Goal: Information Seeking & Learning: Learn about a topic

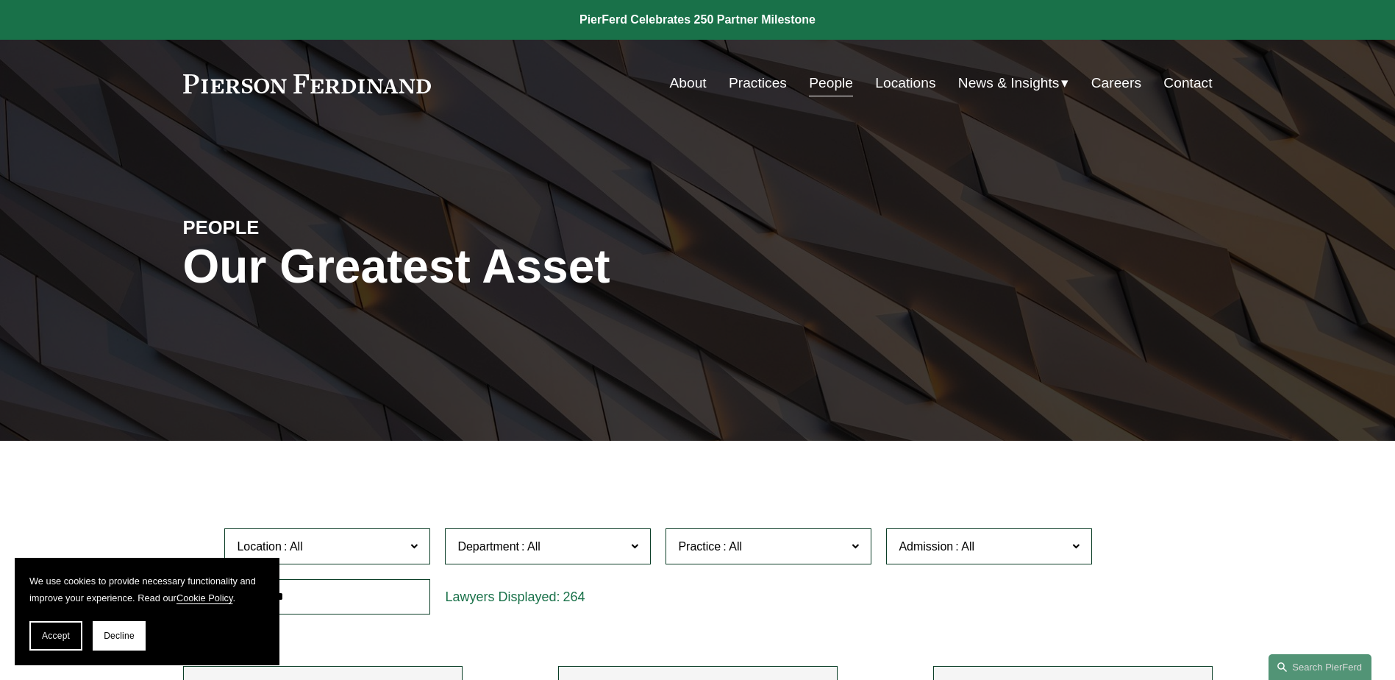
click at [764, 85] on link "Practices" at bounding box center [758, 83] width 58 height 28
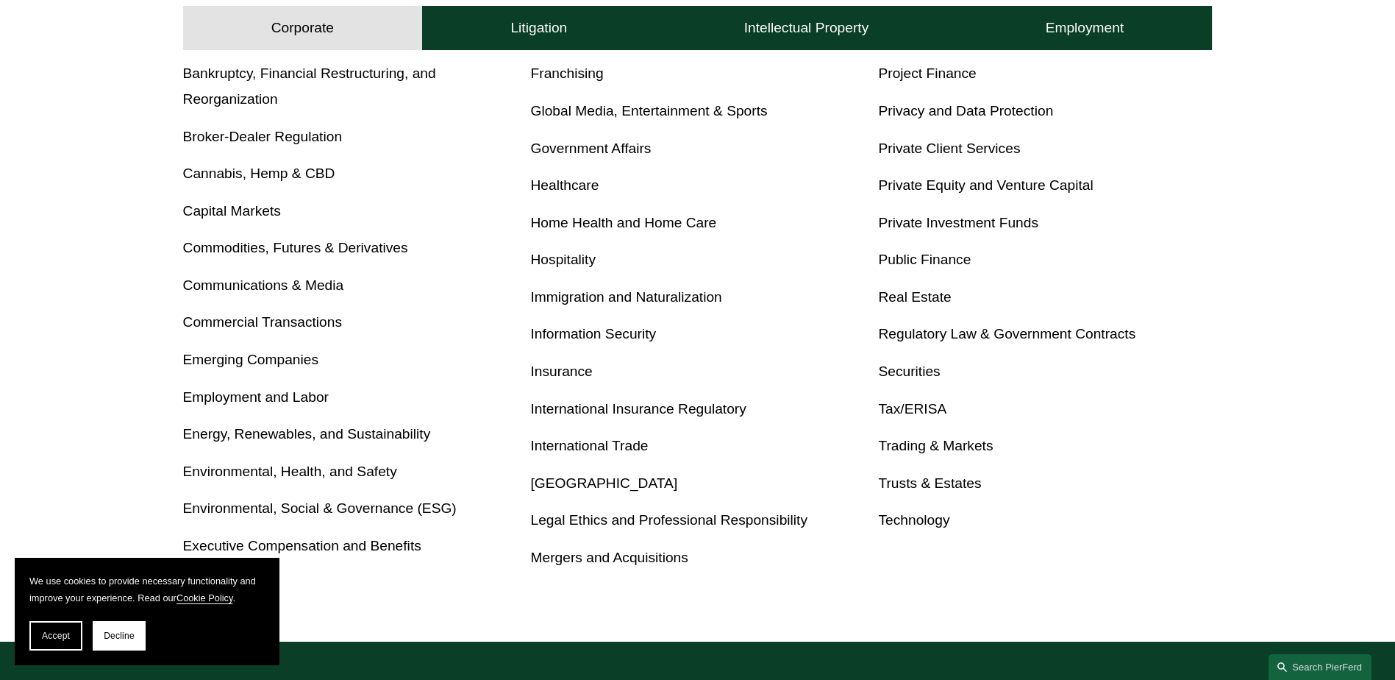
scroll to position [736, 0]
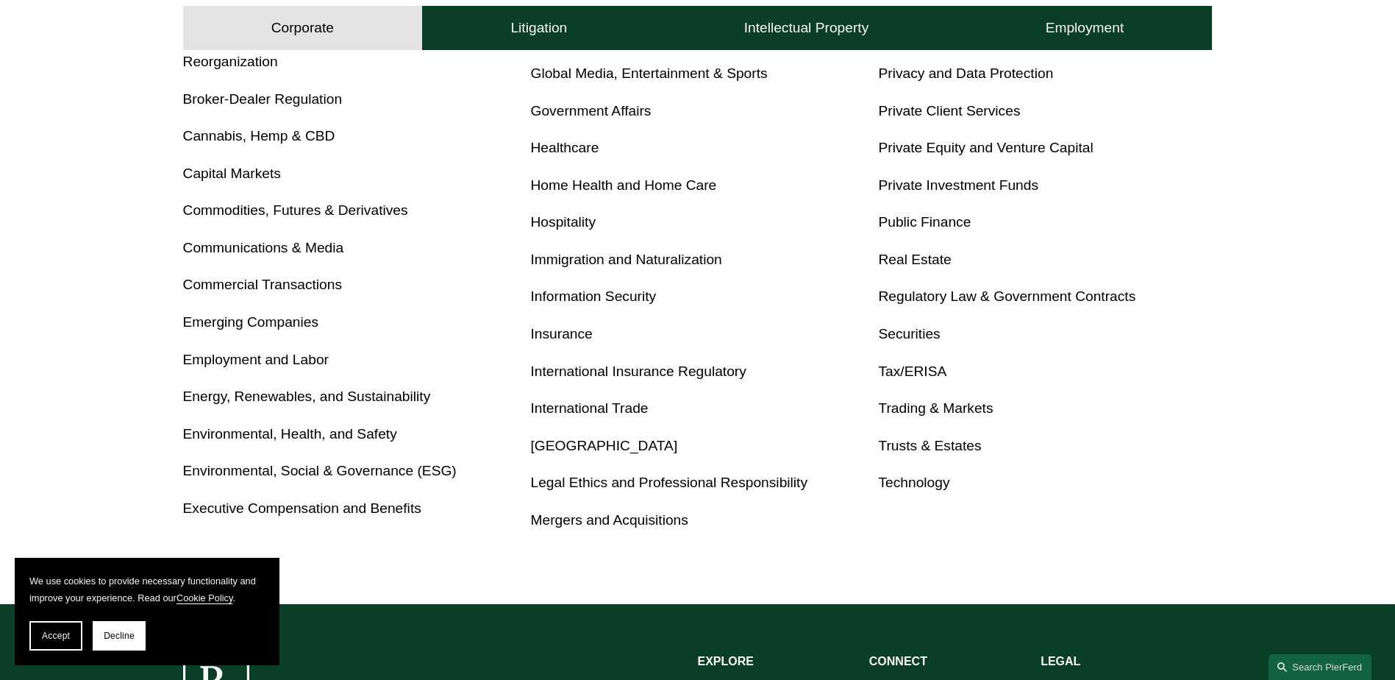
click at [225, 326] on link "Emerging Companies" at bounding box center [251, 321] width 136 height 15
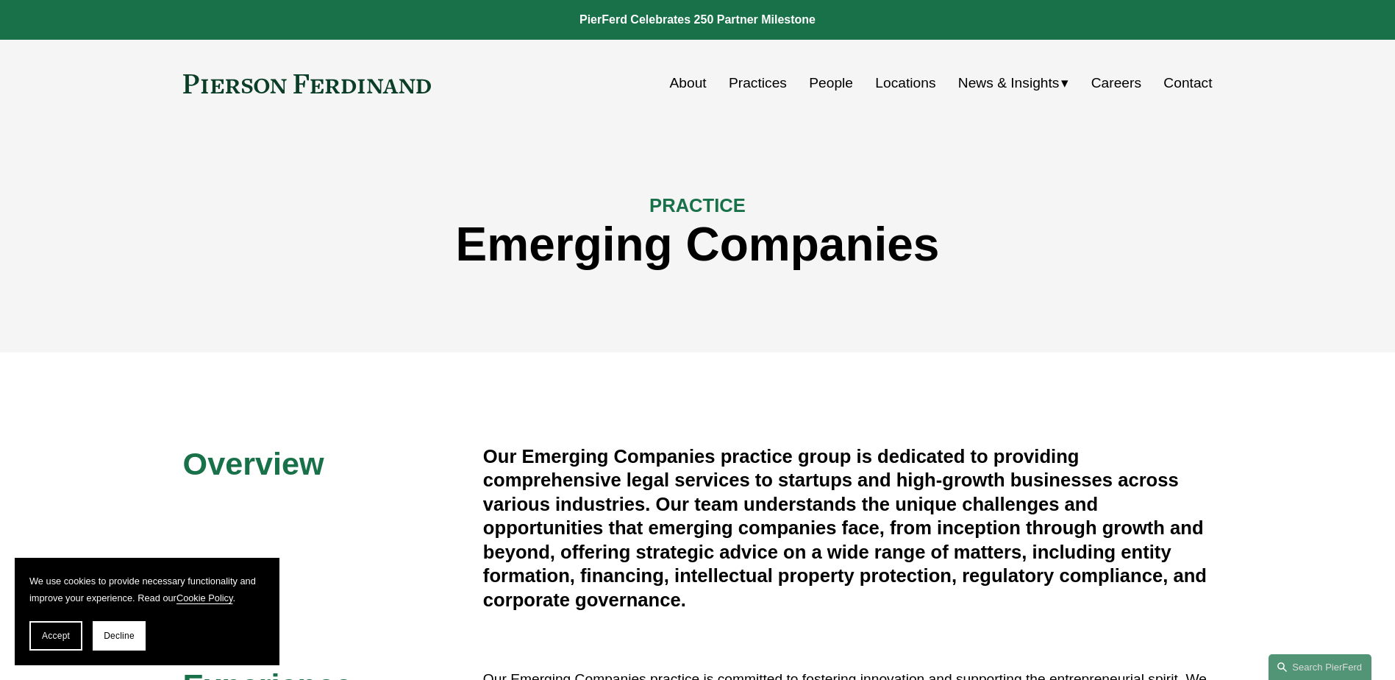
click at [768, 90] on link "Practices" at bounding box center [758, 83] width 58 height 28
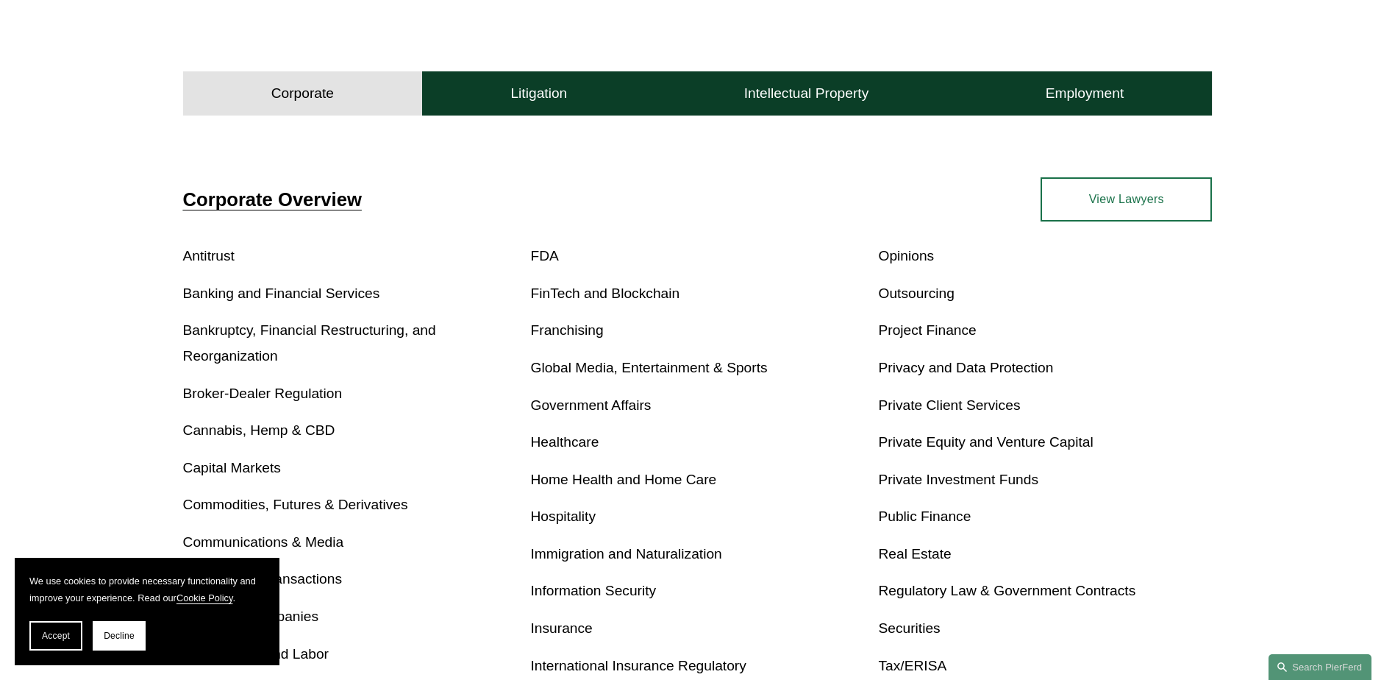
scroll to position [515, 0]
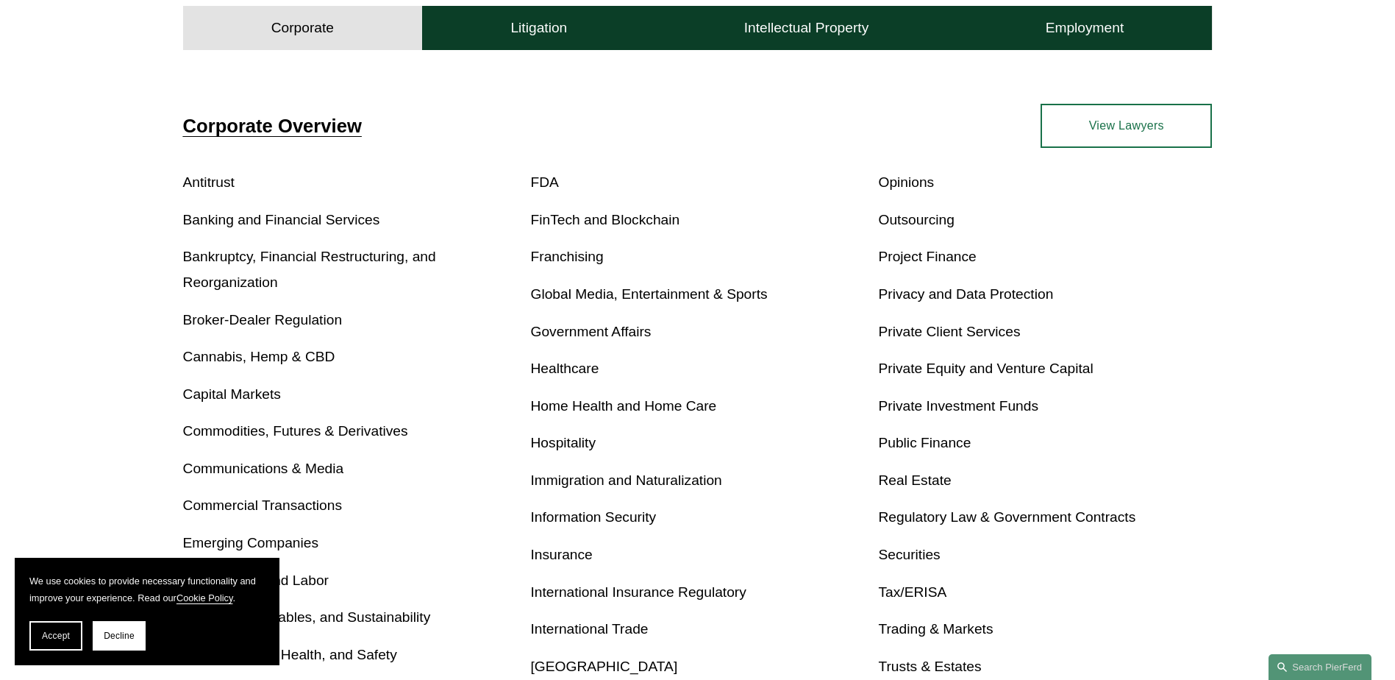
click at [109, 642] on button "Decline" at bounding box center [119, 635] width 53 height 29
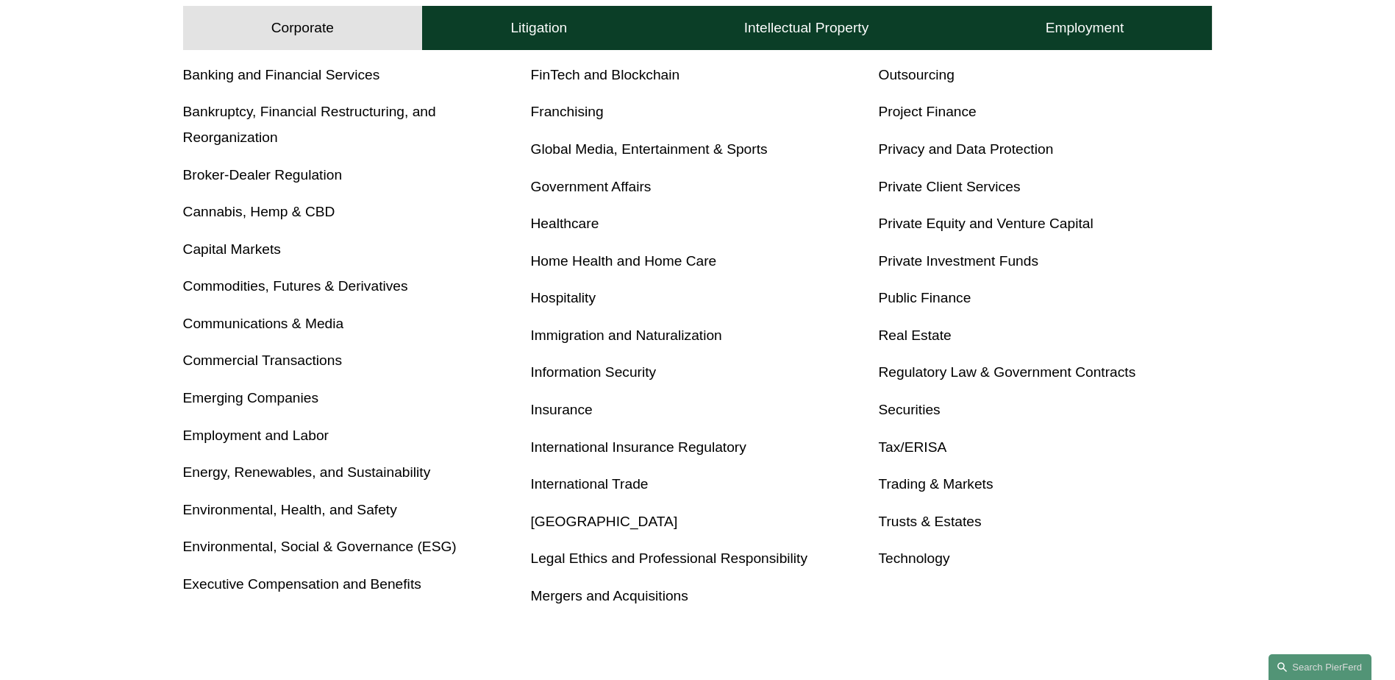
scroll to position [662, 0]
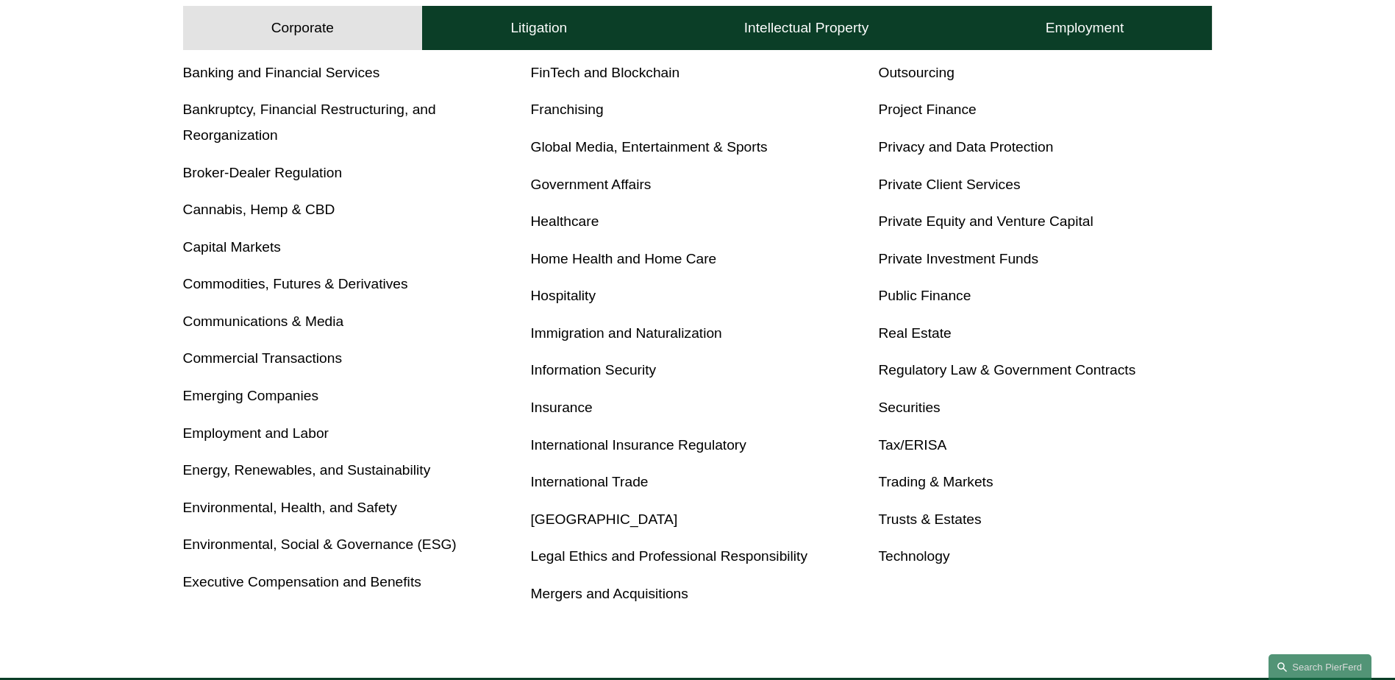
click at [627, 147] on link "Global Media, Entertainment & Sports" at bounding box center [649, 146] width 237 height 15
